Goal: Information Seeking & Learning: Learn about a topic

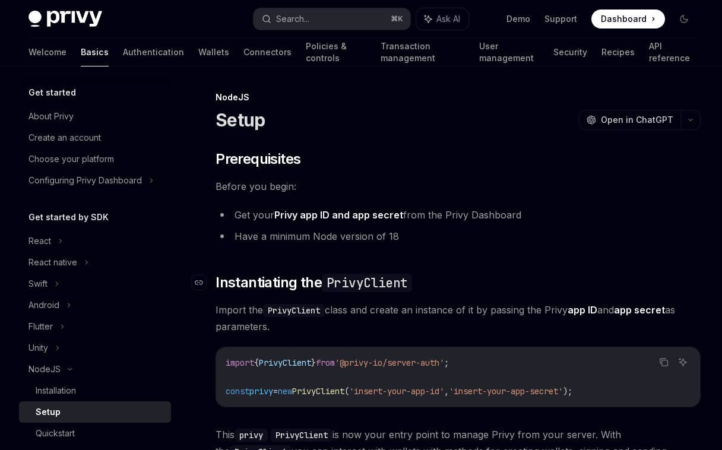
click at [410, 226] on ul "Get your Privy app ID and app secret from the Privy Dashboard Have a minimum No…" at bounding box center [458, 226] width 485 height 38
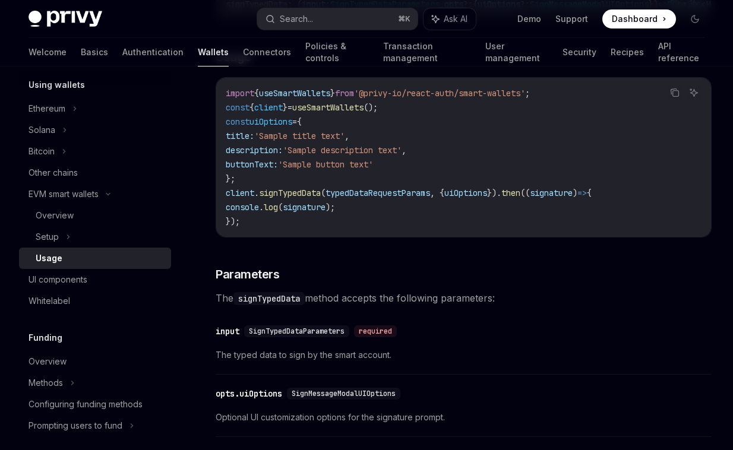
scroll to position [1178, 0]
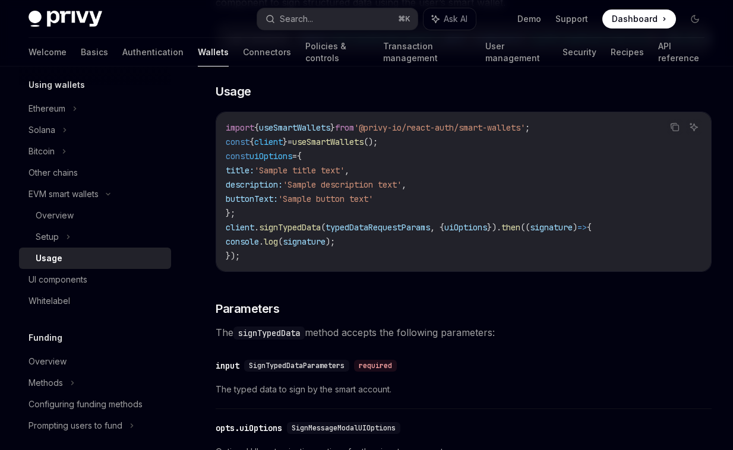
click at [382, 233] on span "typedDataRequestParams" at bounding box center [377, 227] width 105 height 11
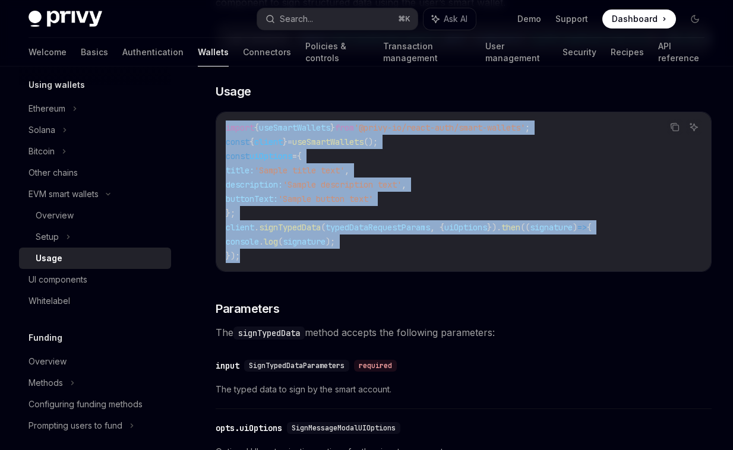
drag, startPoint x: 362, startPoint y: 273, endPoint x: 226, endPoint y: 148, distance: 185.4
click at [226, 147] on code "import { useSmartWallets } from '@privy-io/react-auth/smart-wallets' ; const { …" at bounding box center [464, 192] width 476 height 143
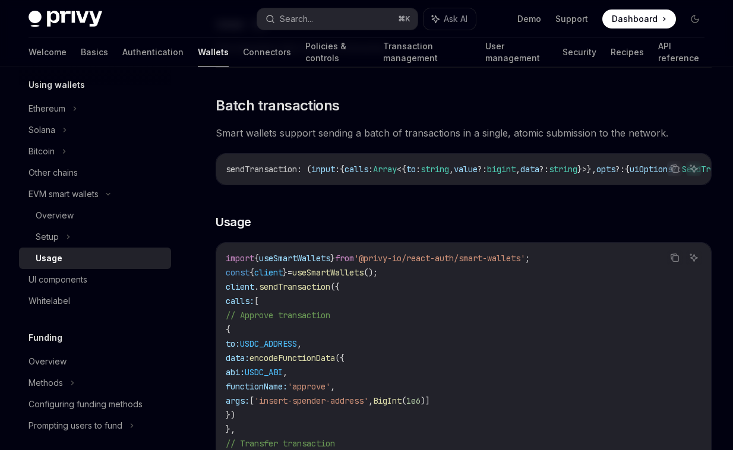
scroll to position [2491, 0]
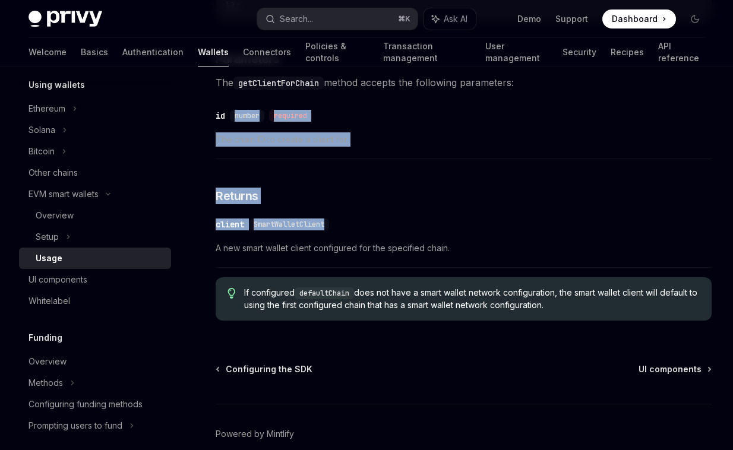
drag, startPoint x: 406, startPoint y: 246, endPoint x: 347, endPoint y: 122, distance: 136.8
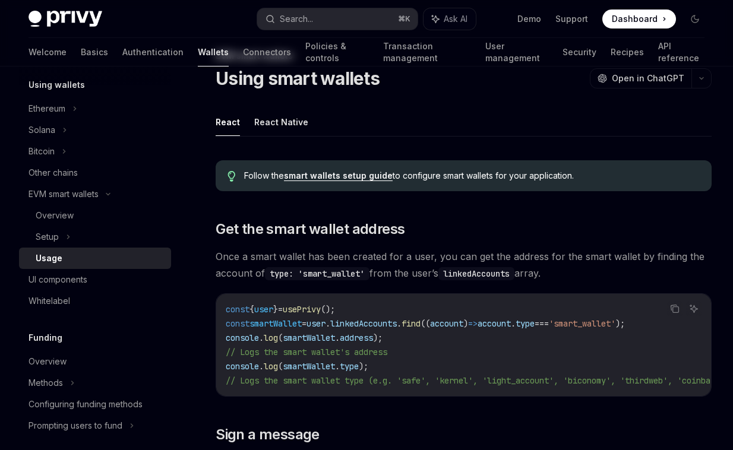
scroll to position [0, 0]
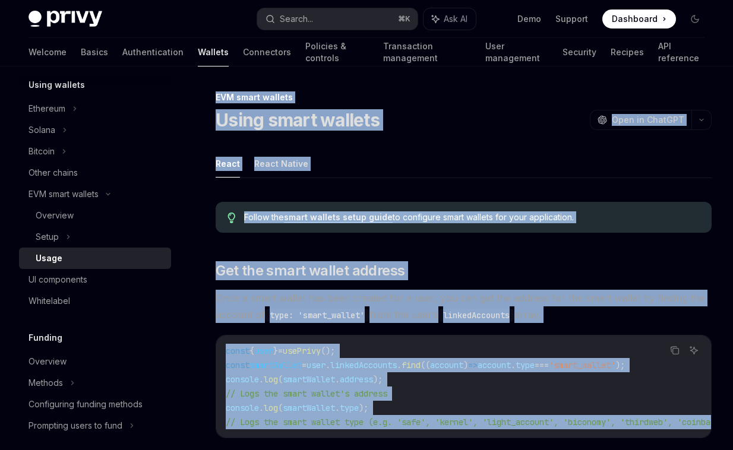
copy div "EVM smart wallets Using smart wallets OpenAI Open in ChatGPT OpenAI Open in Cha…"
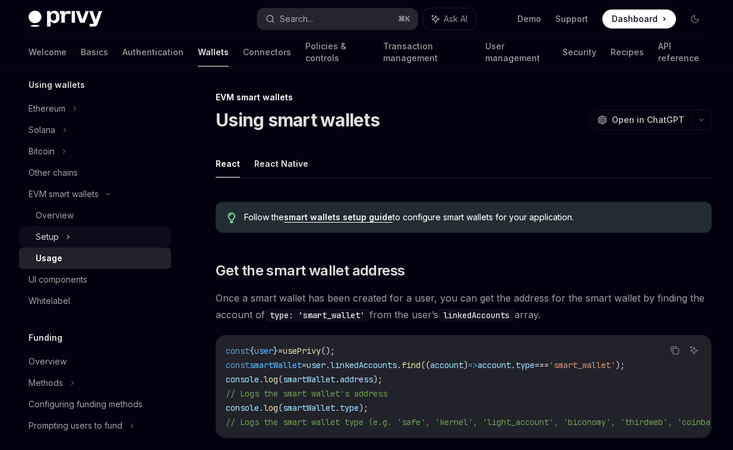
click at [155, 237] on div "Setup" at bounding box center [95, 236] width 152 height 21
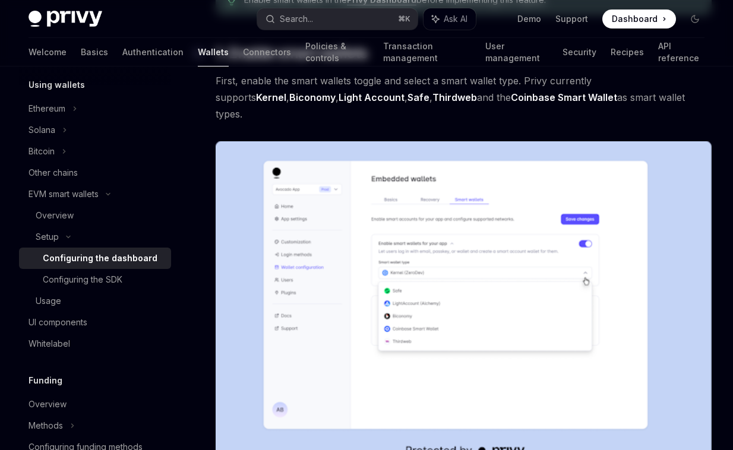
scroll to position [208, 0]
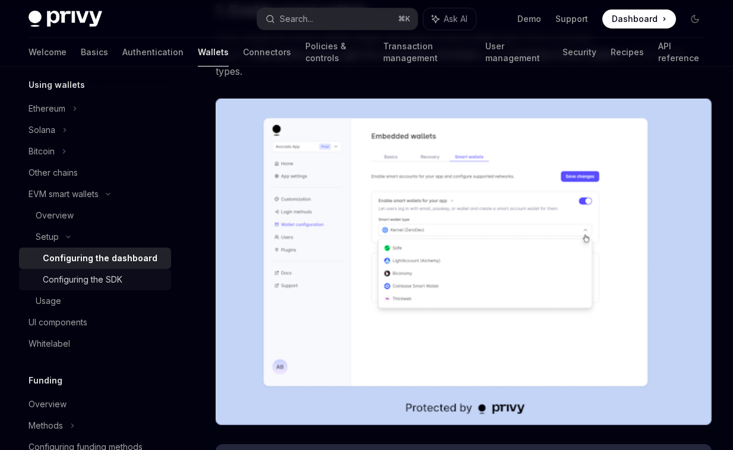
click at [162, 271] on link "Configuring the SDK" at bounding box center [95, 279] width 152 height 21
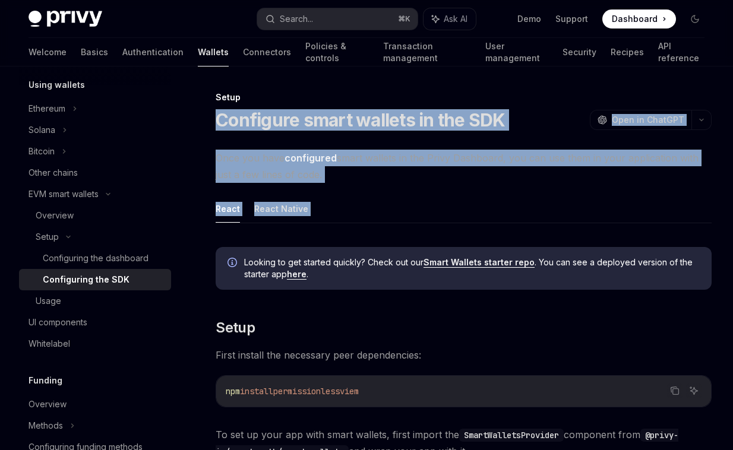
drag, startPoint x: 216, startPoint y: 115, endPoint x: 334, endPoint y: 238, distance: 169.7
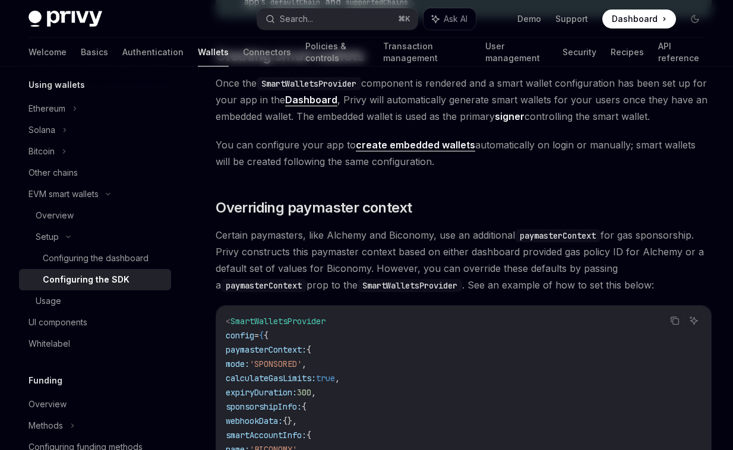
scroll to position [1046, 0]
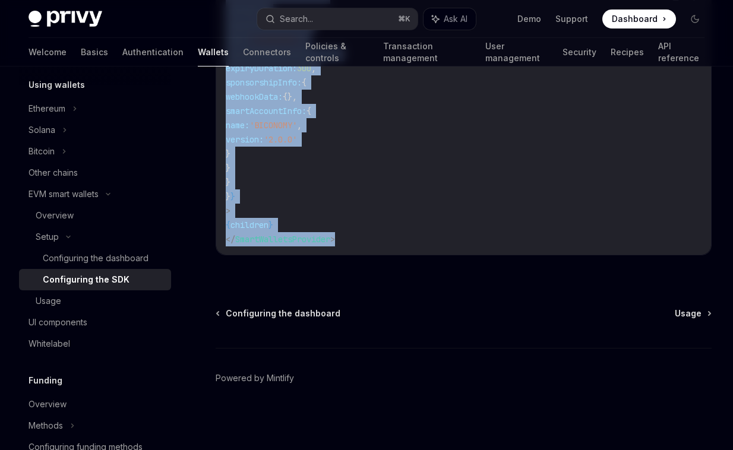
copy div "Configure smart wallets in the SDK OpenAI Open in ChatGPT OpenAI Open in ChatGP…"
click at [85, 221] on div "Overview" at bounding box center [100, 215] width 128 height 14
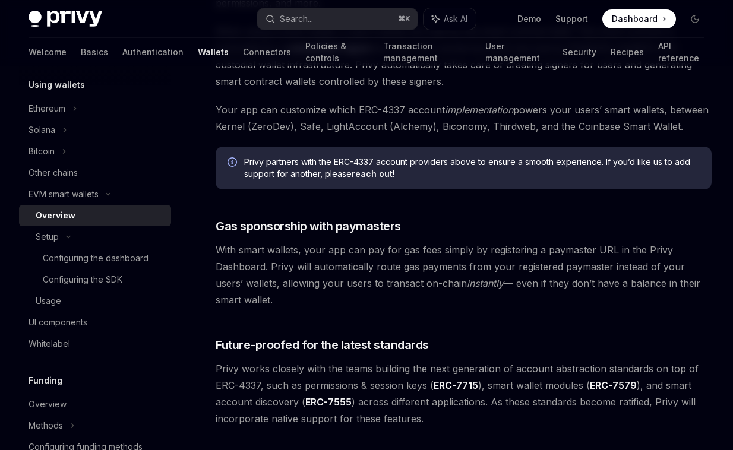
scroll to position [955, 0]
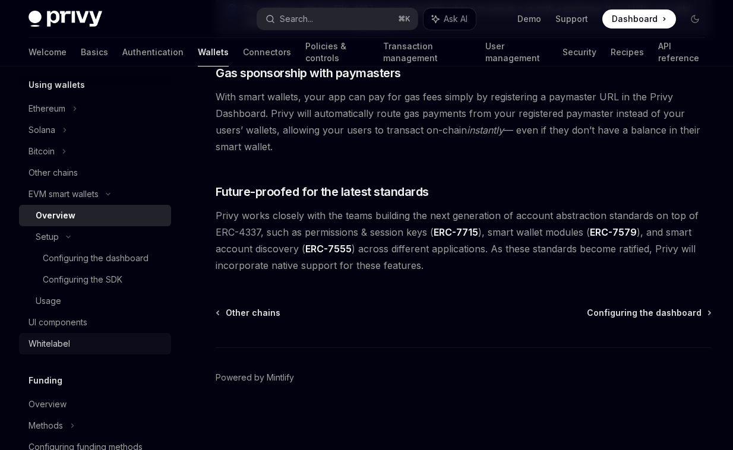
click at [83, 349] on div "Whitelabel" at bounding box center [96, 344] width 135 height 14
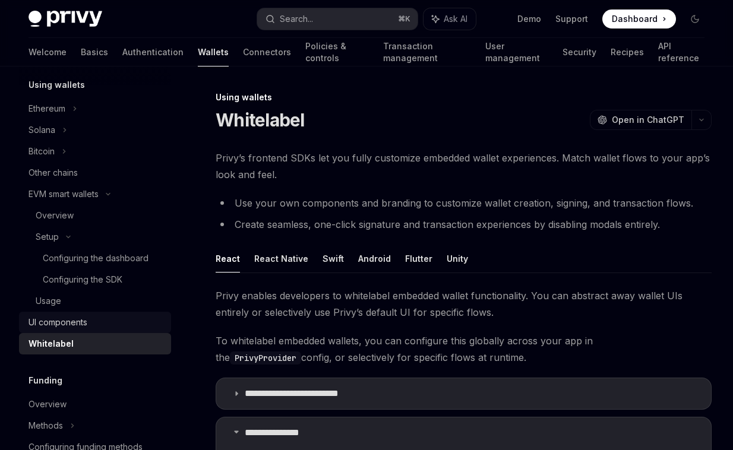
click at [80, 322] on div "UI components" at bounding box center [58, 322] width 59 height 14
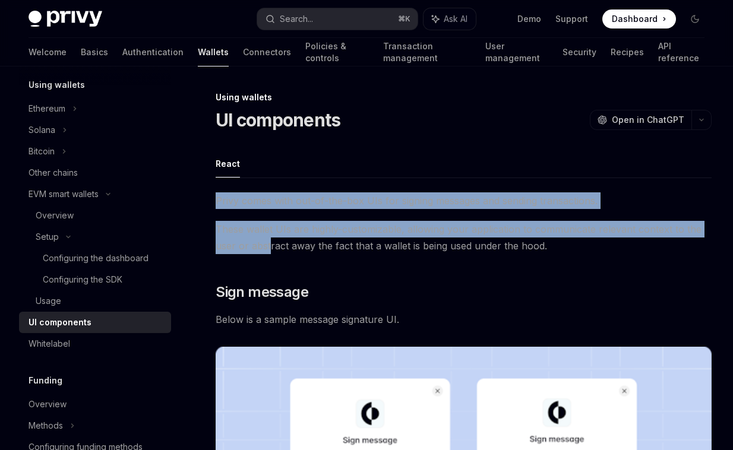
drag, startPoint x: 213, startPoint y: 192, endPoint x: 270, endPoint y: 244, distance: 77.4
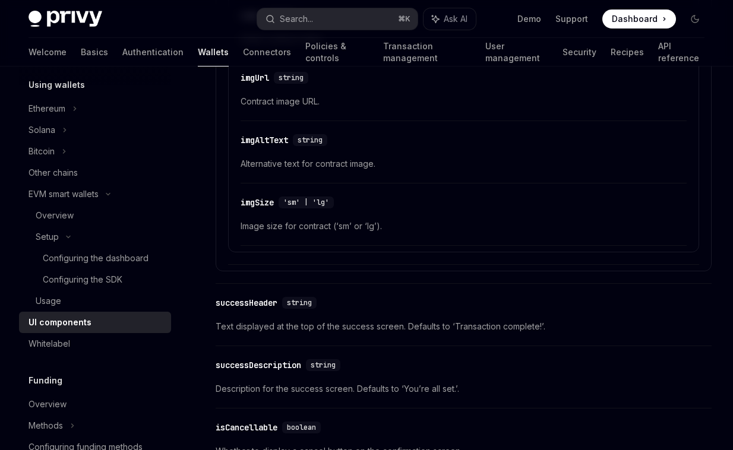
scroll to position [2296, 0]
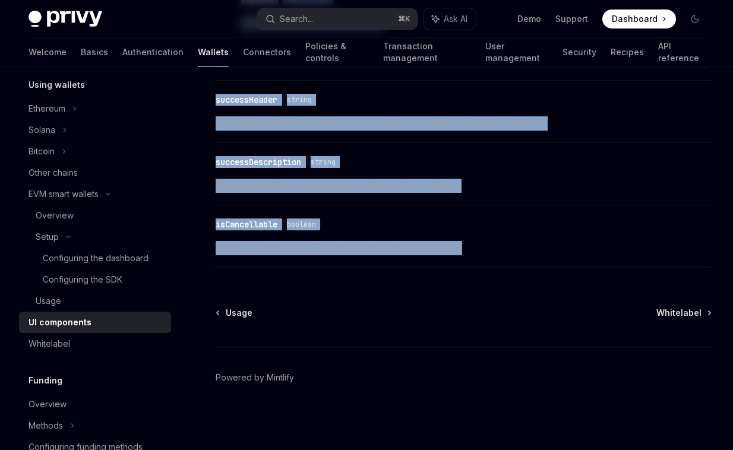
click at [506, 257] on div "​ isCancellable boolean Whether to display a cancel button on the confirmation …" at bounding box center [464, 239] width 496 height 56
copy div "Privy comes with out-of-the-box UIs for signing messages and sending transactio…"
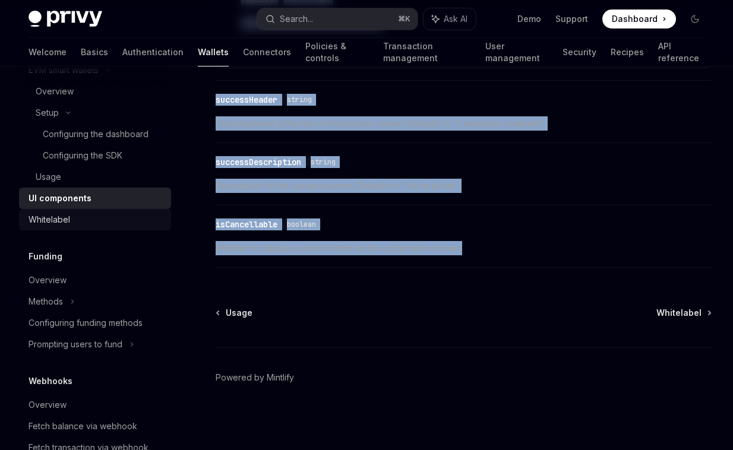
scroll to position [431, 0]
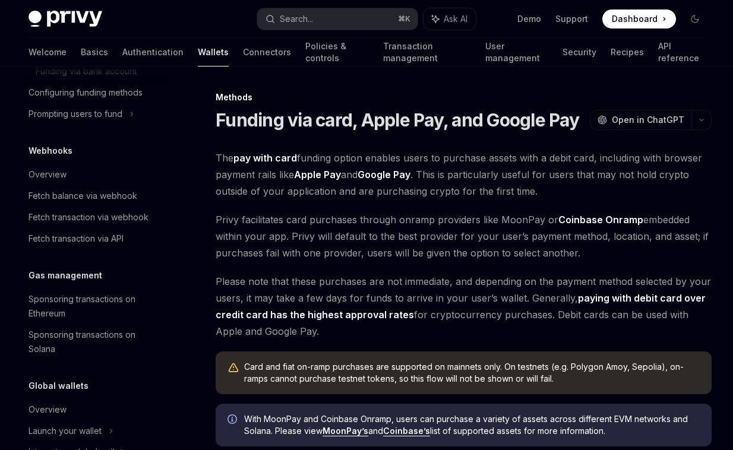
scroll to position [784, 0]
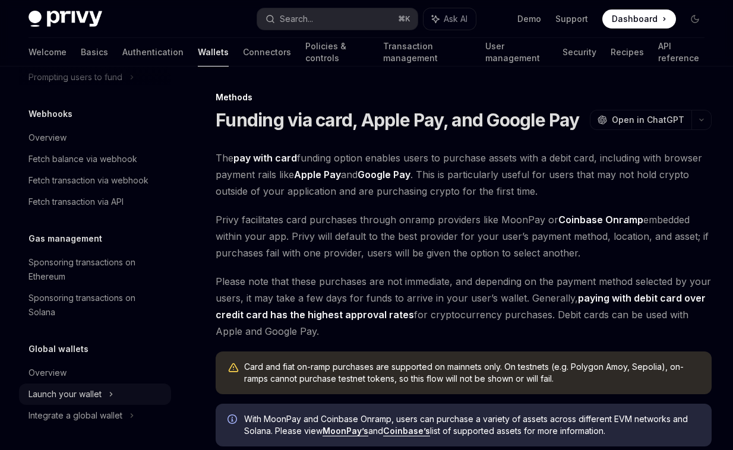
type textarea "*"
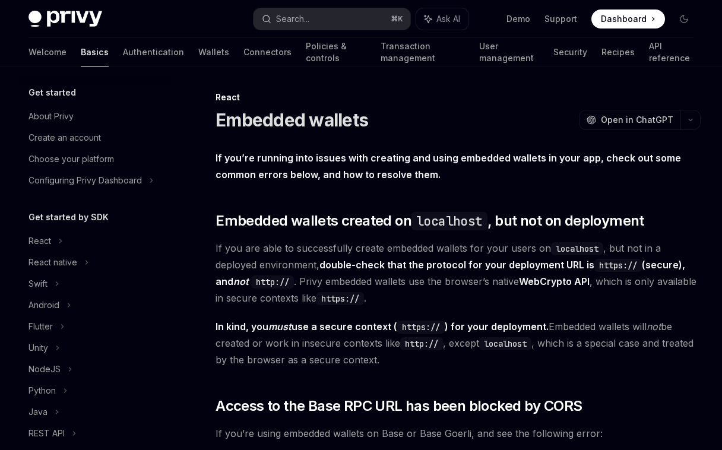
scroll to position [289, 0]
